Goal: Task Accomplishment & Management: Use online tool/utility

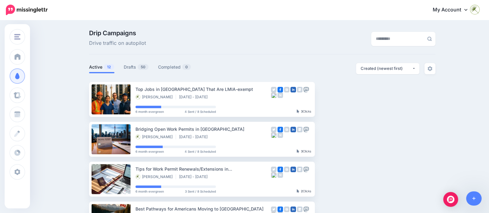
click at [134, 66] on link "Drafts 50" at bounding box center [136, 66] width 25 height 7
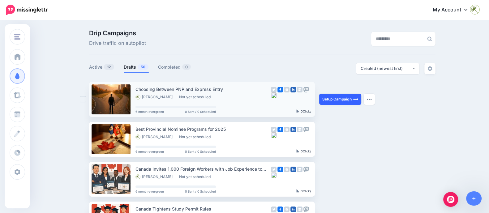
click at [348, 98] on link "Setup Campaign" at bounding box center [340, 99] width 42 height 11
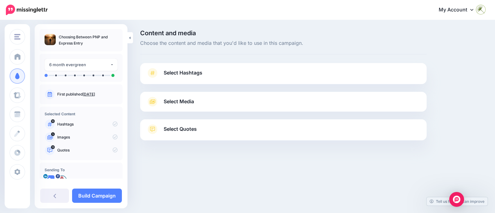
click at [458, 73] on div "Content and media Choose the content and media that you'd like to use in this c…" at bounding box center [312, 100] width 355 height 141
click at [194, 71] on span "Select Hashtags" at bounding box center [183, 73] width 39 height 8
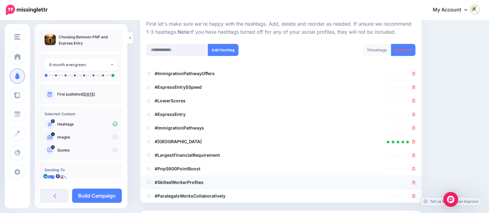
scroll to position [51, 0]
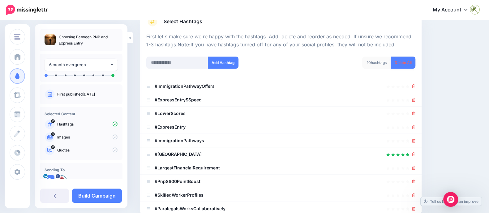
click at [401, 63] on link "Delete All" at bounding box center [403, 63] width 24 height 12
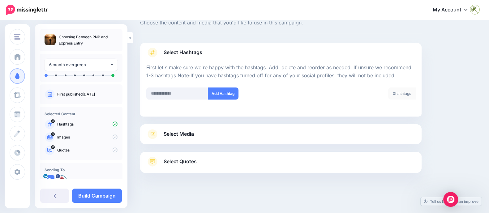
scroll to position [20, 0]
click at [178, 94] on input "text" at bounding box center [177, 94] width 62 height 12
type input "**********"
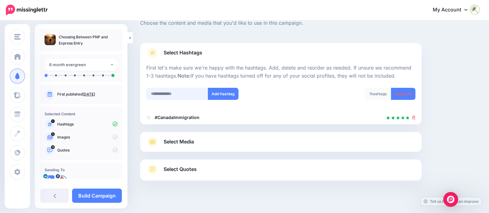
scroll to position [28, 0]
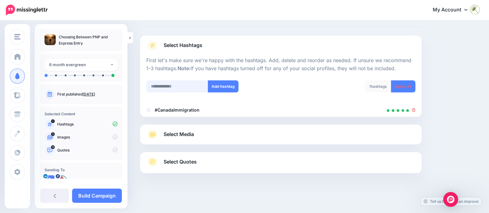
click at [189, 83] on input "text" at bounding box center [177, 86] width 62 height 12
paste input "**********"
type input "**********"
click at [215, 85] on button "Add Hashtag" at bounding box center [223, 86] width 31 height 12
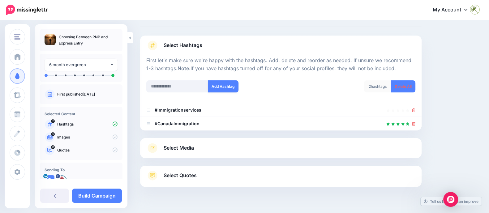
scroll to position [41, 0]
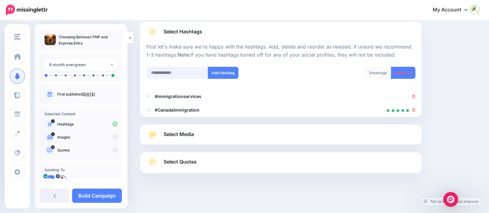
click at [187, 70] on input "text" at bounding box center [177, 73] width 62 height 12
type input "*******"
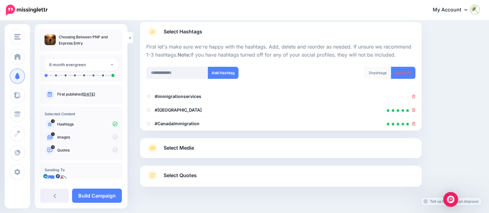
scroll to position [55, 0]
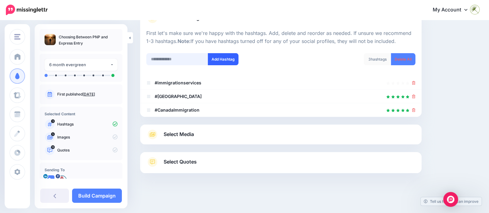
paste input "**********"
type input "**********"
click at [233, 57] on button "Add Hashtag" at bounding box center [223, 59] width 31 height 12
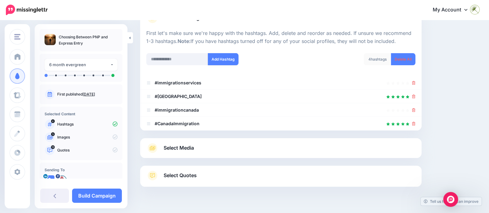
scroll to position [68, 0]
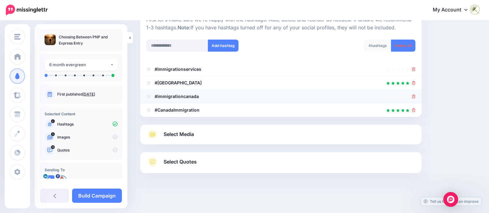
click at [415, 96] on icon at bounding box center [413, 97] width 3 height 4
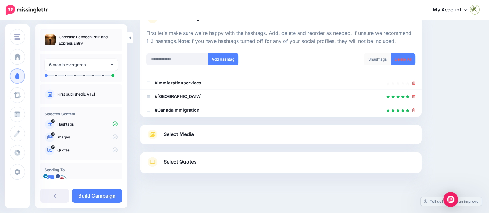
click at [250, 136] on link "Select Media" at bounding box center [280, 135] width 269 height 10
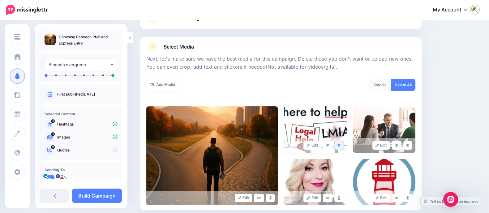
click at [340, 145] on icon at bounding box center [338, 145] width 3 height 3
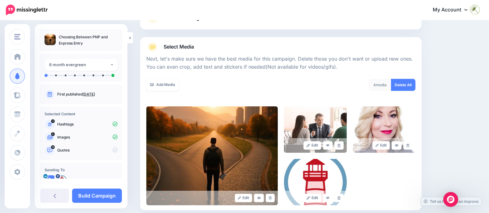
click at [340, 145] on icon at bounding box center [338, 145] width 3 height 3
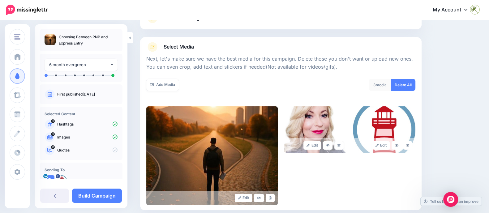
click at [340, 145] on icon at bounding box center [338, 145] width 3 height 3
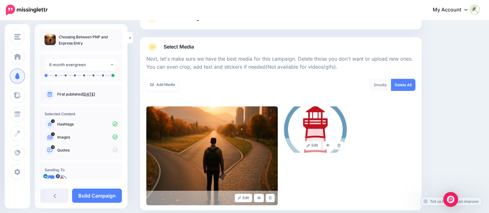
click at [340, 145] on icon at bounding box center [338, 145] width 3 height 3
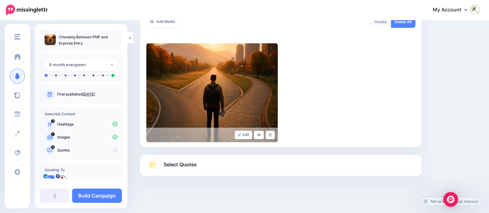
scroll to position [120, 0]
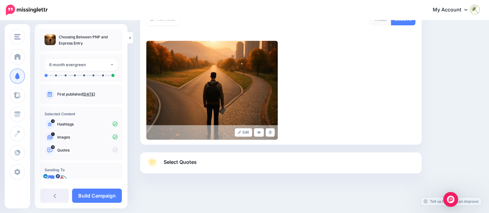
click at [218, 165] on link "Select Quotes" at bounding box center [280, 165] width 269 height 16
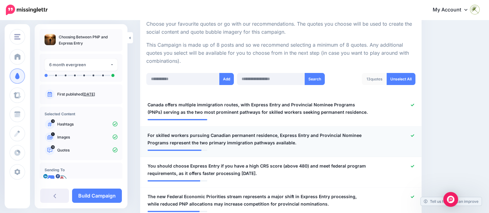
click at [414, 134] on icon at bounding box center [411, 135] width 3 height 3
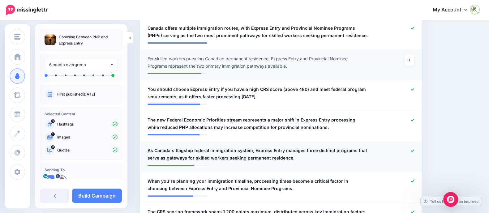
scroll to position [198, 0]
